Goal: Entertainment & Leisure: Consume media (video, audio)

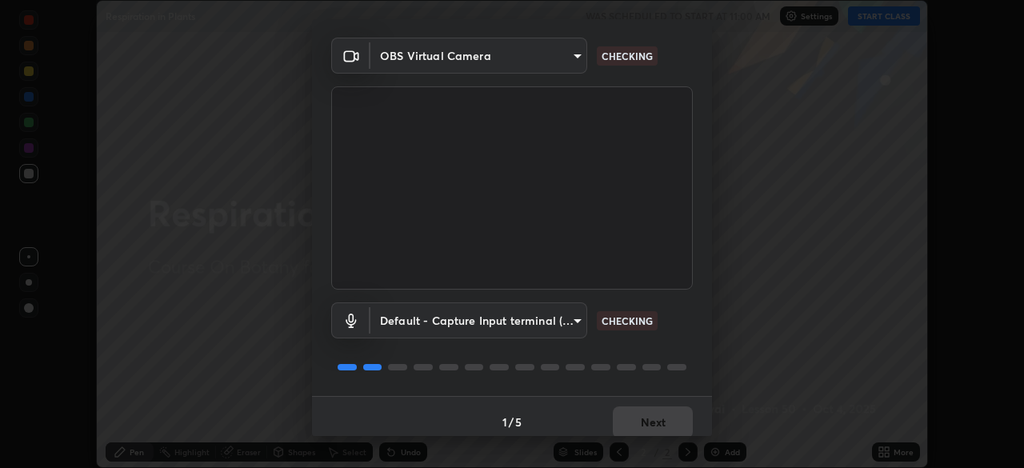
scroll to position [57, 0]
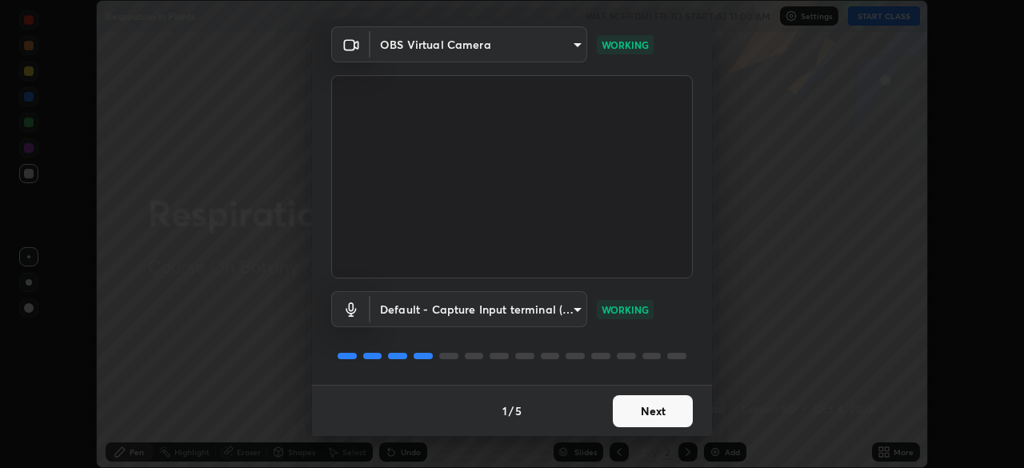
click at [666, 414] on button "Next" at bounding box center [653, 411] width 80 height 32
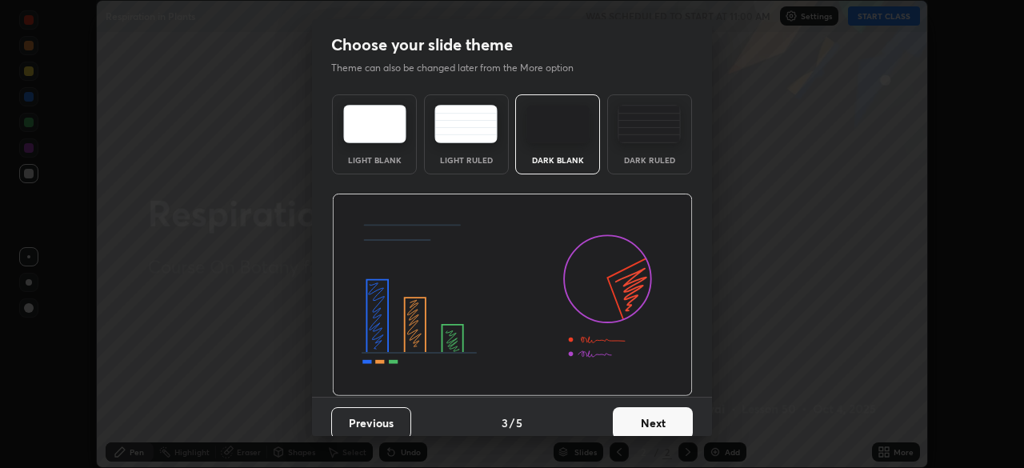
click at [677, 414] on button "Next" at bounding box center [653, 423] width 80 height 32
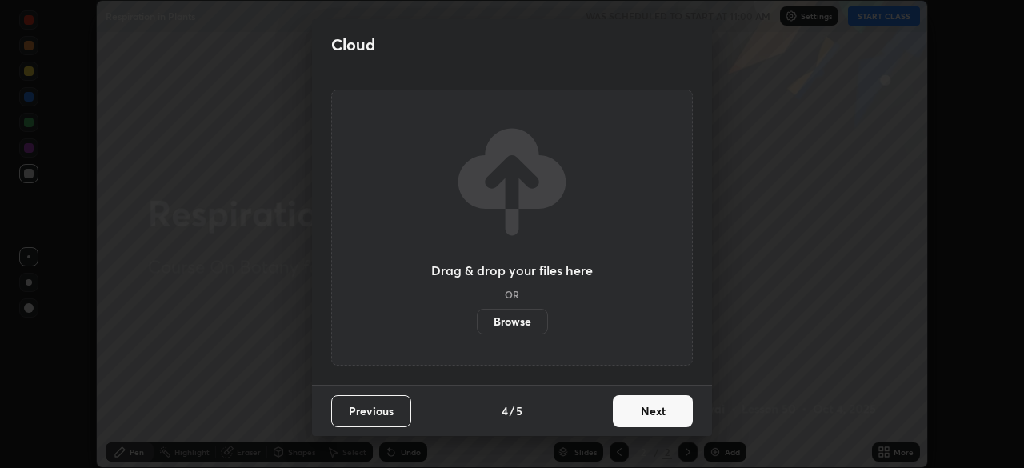
click at [681, 413] on button "Next" at bounding box center [653, 411] width 80 height 32
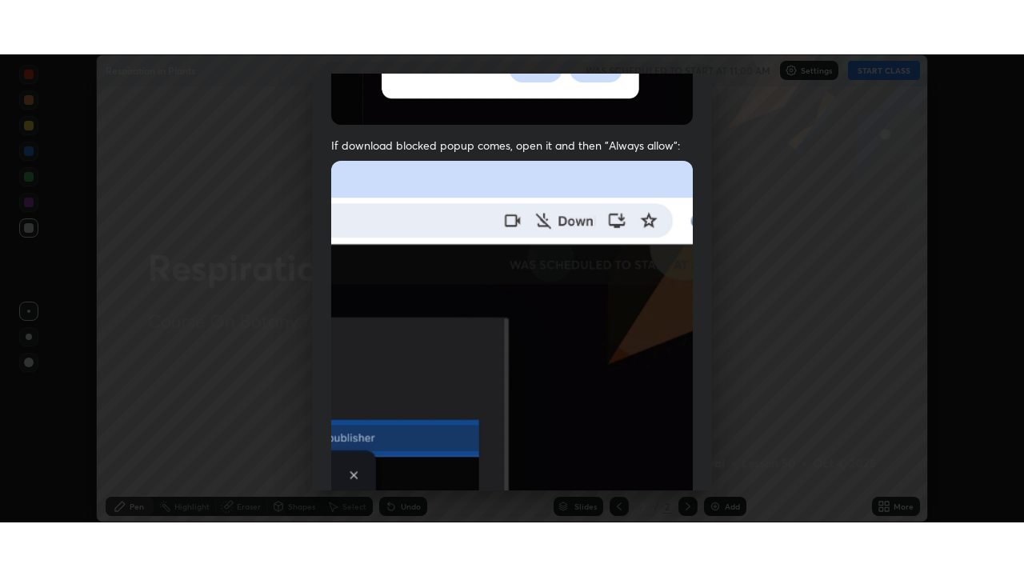
scroll to position [383, 0]
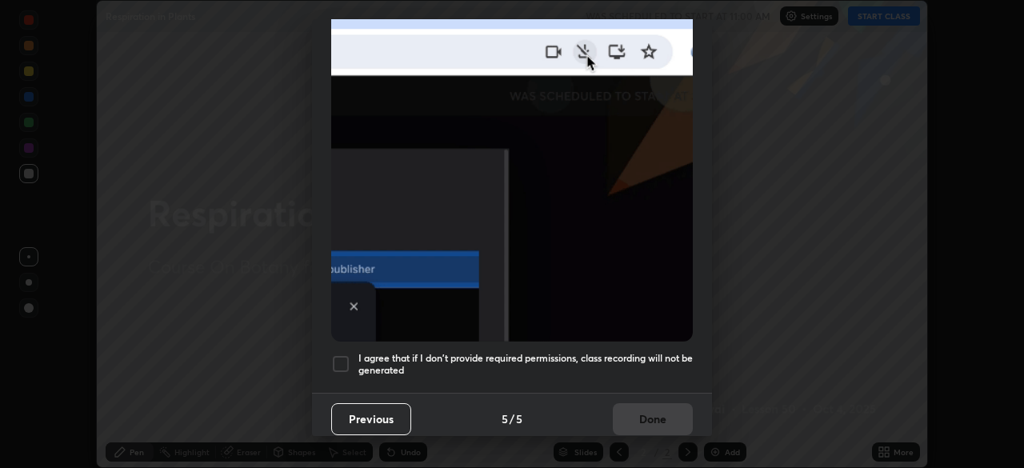
click at [664, 402] on div "Previous 5 / 5 Done" at bounding box center [512, 418] width 400 height 51
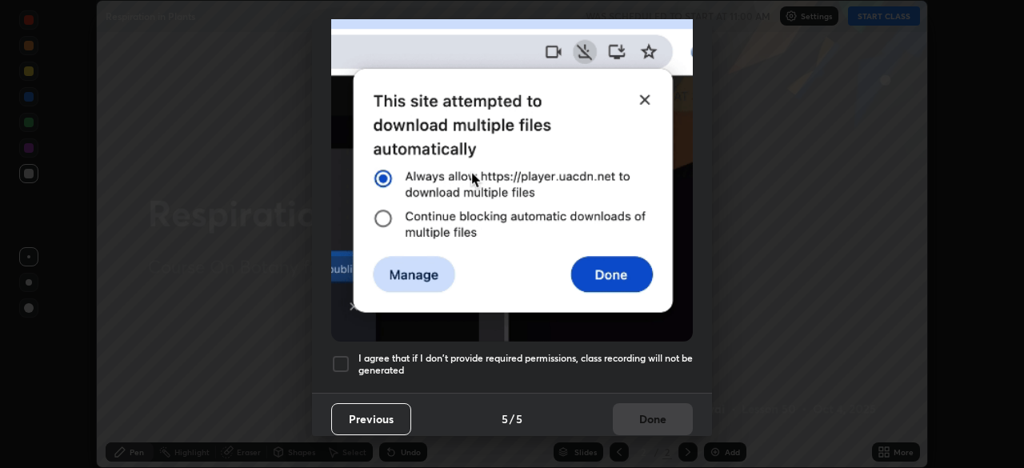
click at [669, 352] on h5 "I agree that if I don't provide required permissions, class recording will not …" at bounding box center [525, 364] width 334 height 25
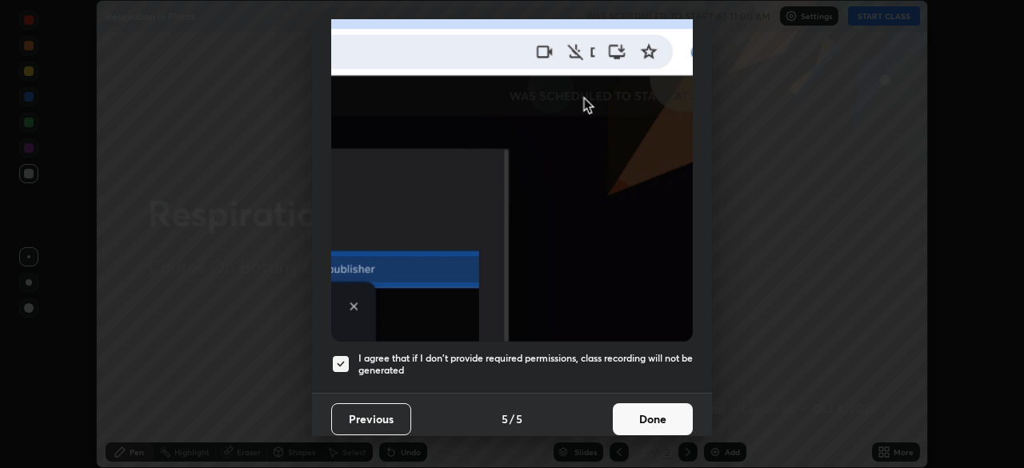
click at [673, 404] on button "Done" at bounding box center [653, 419] width 80 height 32
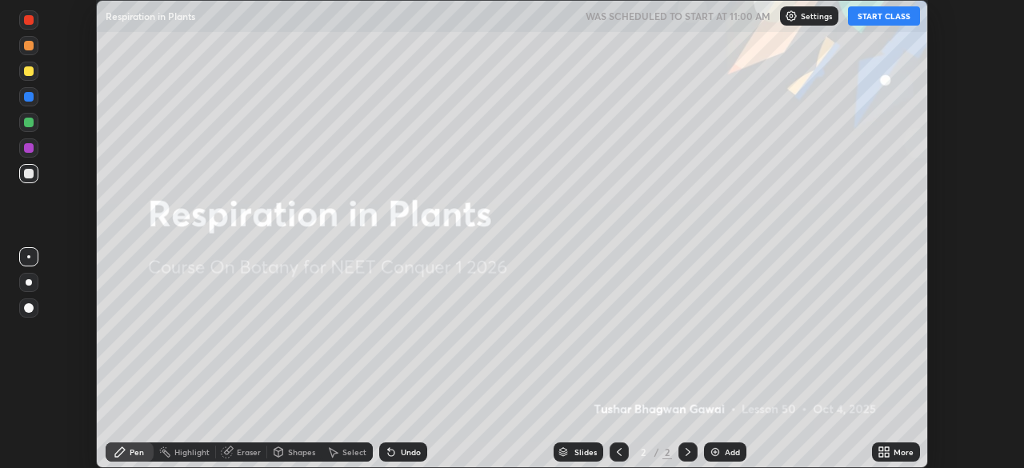
click at [894, 449] on div "More" at bounding box center [903, 452] width 20 height 8
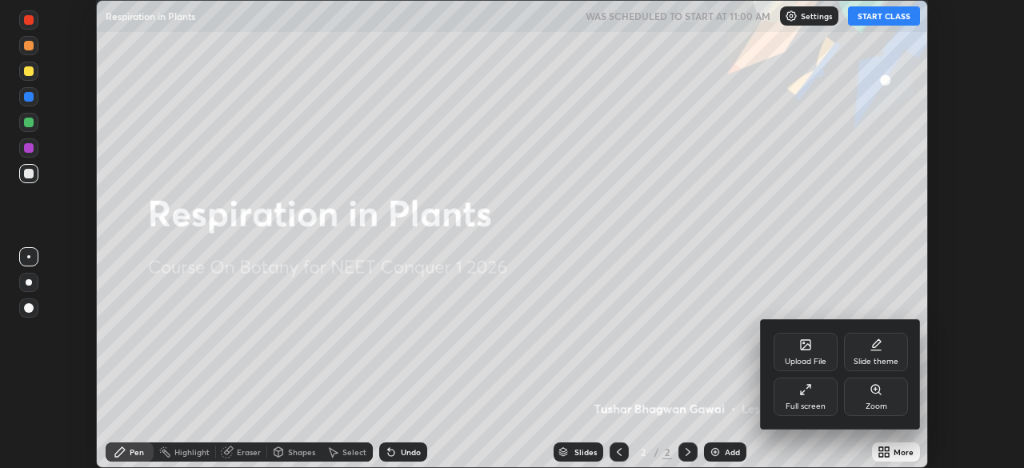
click at [809, 397] on div "Full screen" at bounding box center [805, 397] width 64 height 38
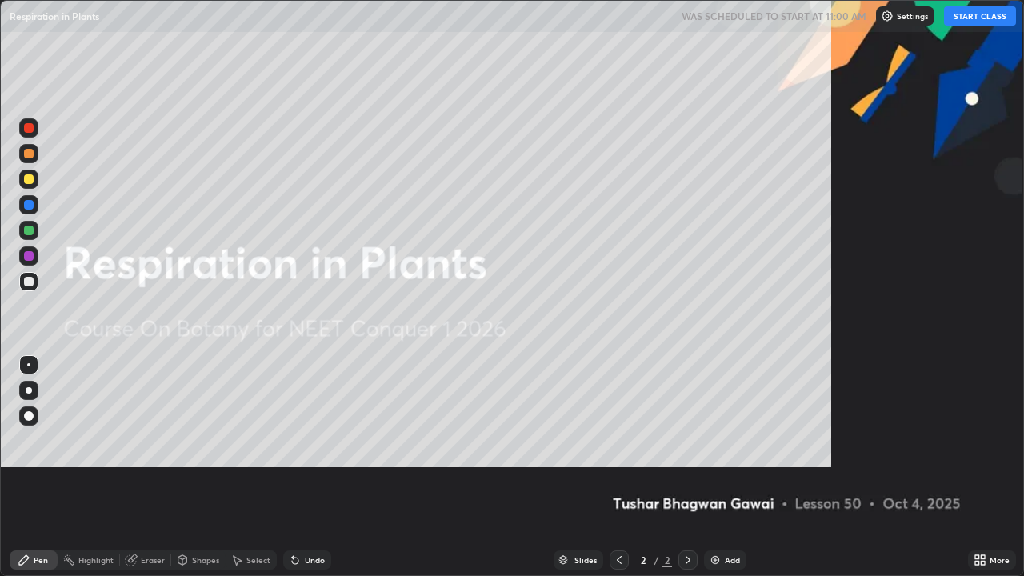
scroll to position [576, 1024]
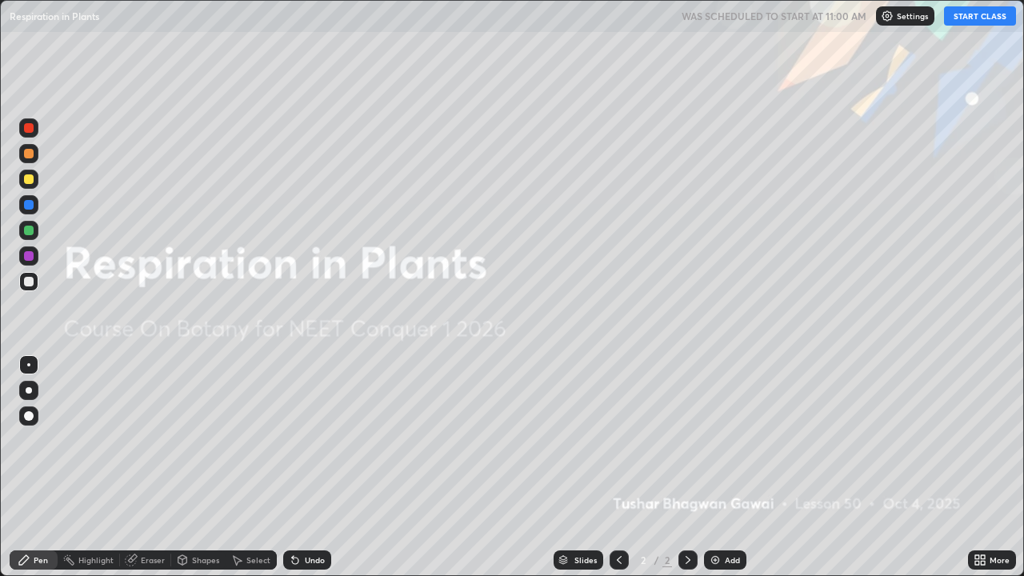
click at [992, 20] on button "START CLASS" at bounding box center [980, 15] width 72 height 19
click at [717, 467] on img at bounding box center [715, 560] width 13 height 13
